Goal: Find specific page/section: Find specific page/section

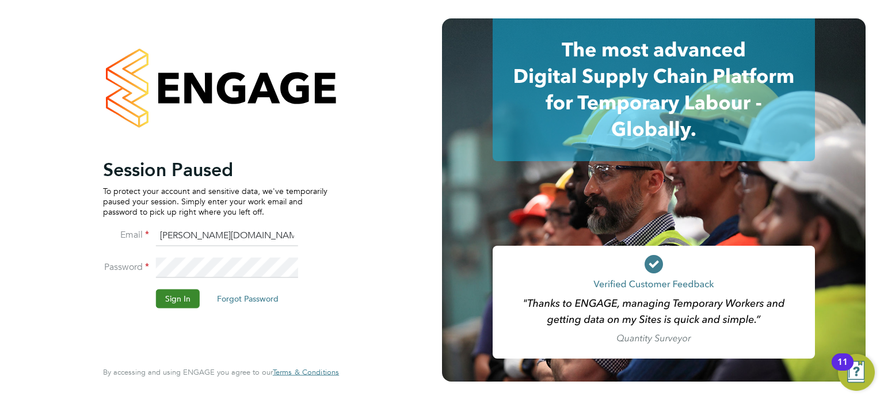
click at [187, 291] on button "Sign In" at bounding box center [178, 298] width 44 height 18
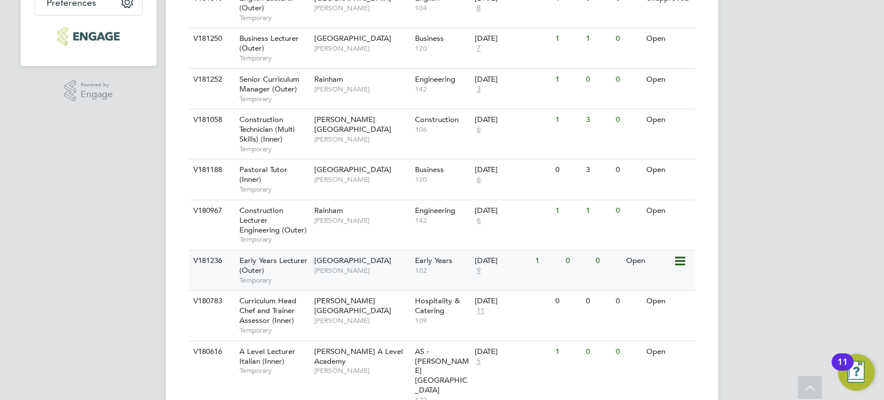
scroll to position [315, 0]
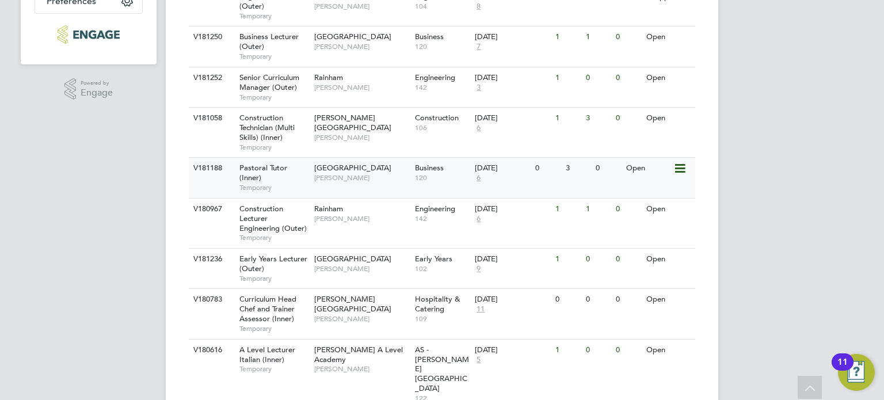
click at [374, 182] on div "Tower Hamlets Campus Emma Wood" at bounding box center [361, 173] width 101 height 30
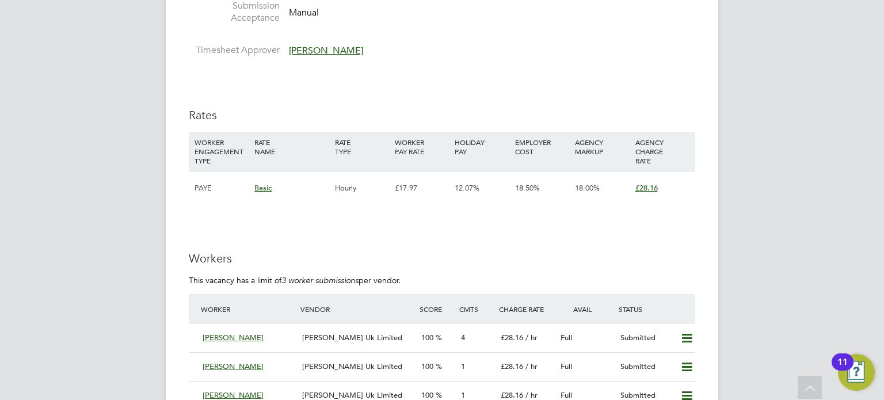
scroll to position [2071, 0]
